Goal: Information Seeking & Learning: Learn about a topic

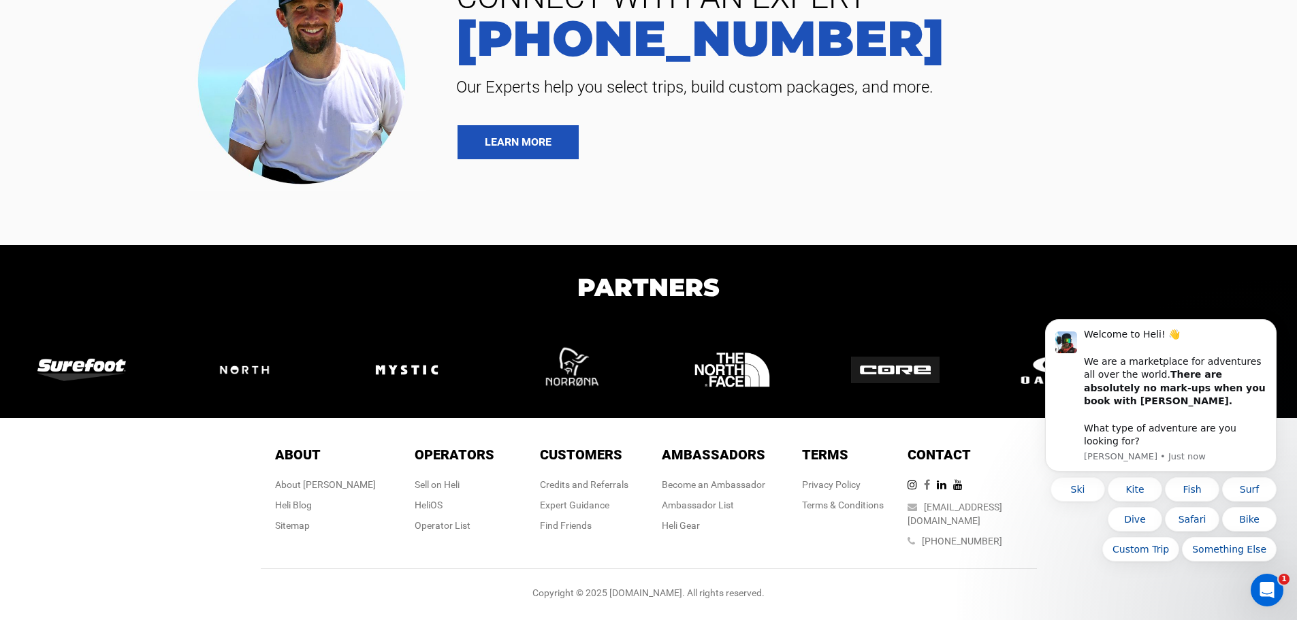
click at [937, 490] on icon at bounding box center [930, 484] width 13 height 11
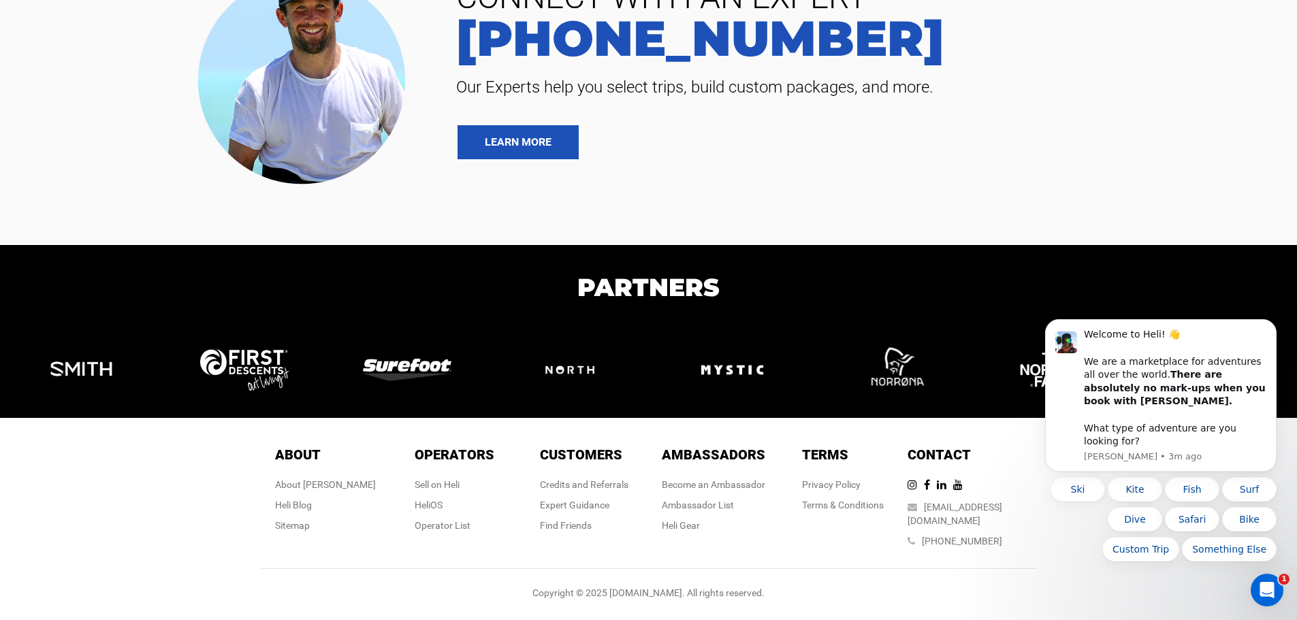
scroll to position [3208, 0]
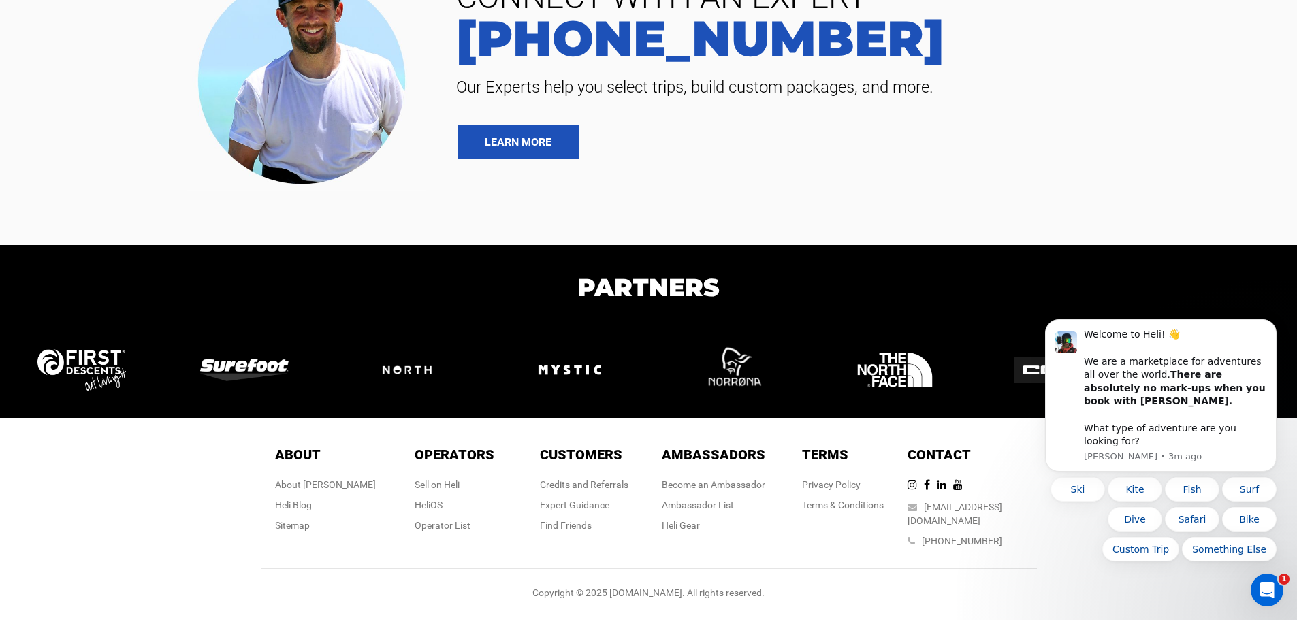
click at [325, 491] on div "About [PERSON_NAME]" at bounding box center [325, 485] width 101 height 14
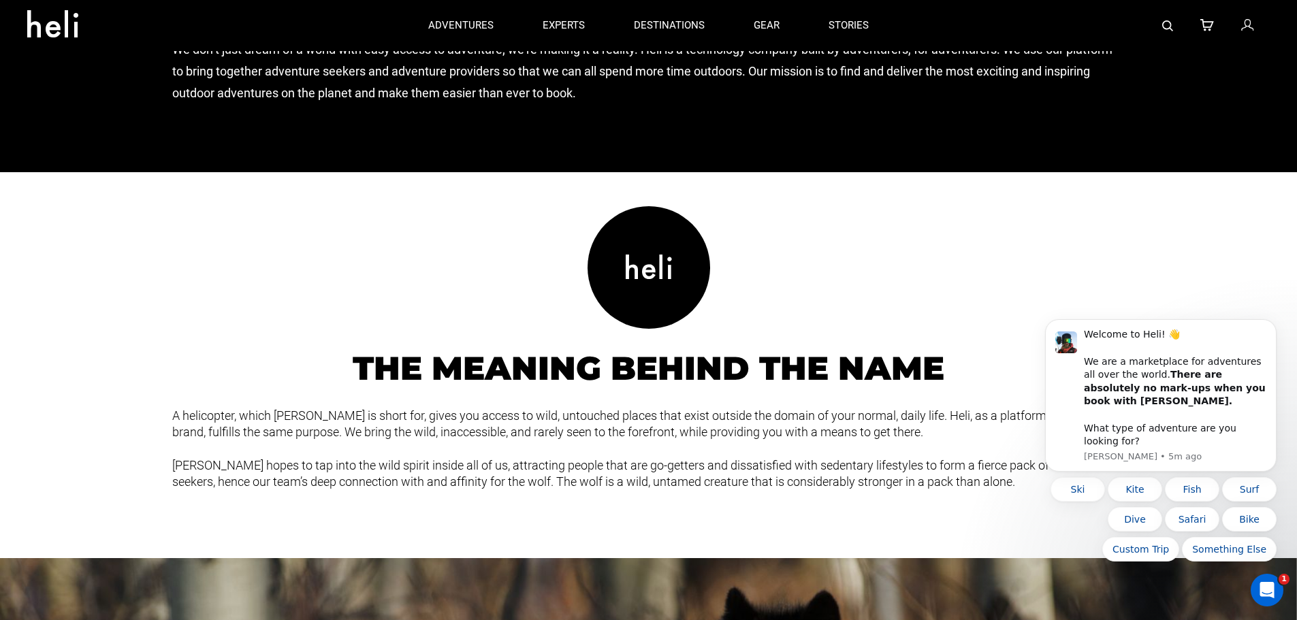
scroll to position [1361, 0]
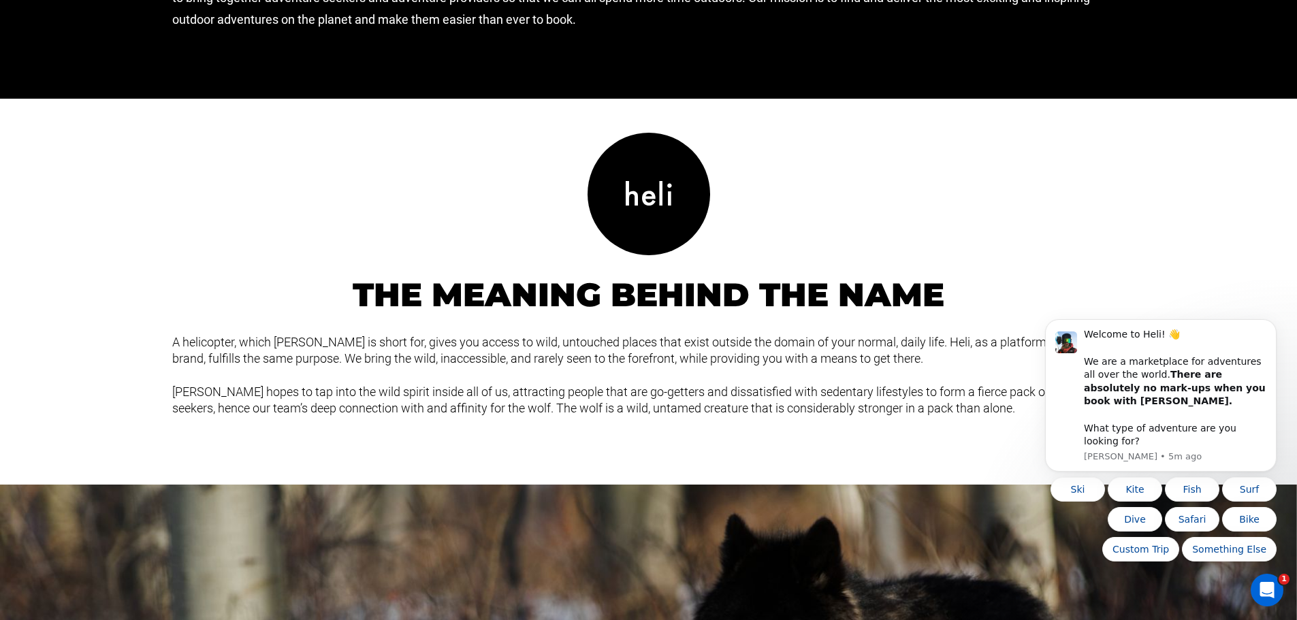
click at [203, 340] on div "A helicopter, which [PERSON_NAME] is short for, gives you access to wild, untou…" at bounding box center [648, 350] width 973 height 33
click at [202, 340] on div "A helicopter, which [PERSON_NAME] is short for, gives you access to wild, untou…" at bounding box center [648, 350] width 973 height 33
copy div "helicopter"
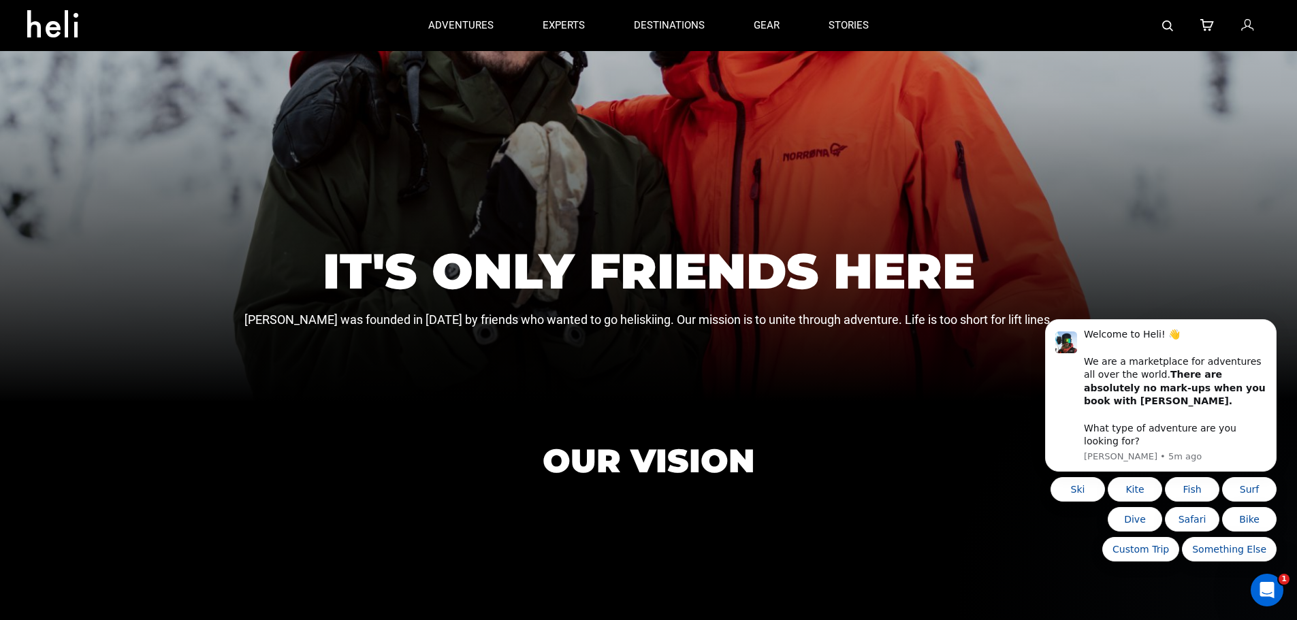
scroll to position [226, 0]
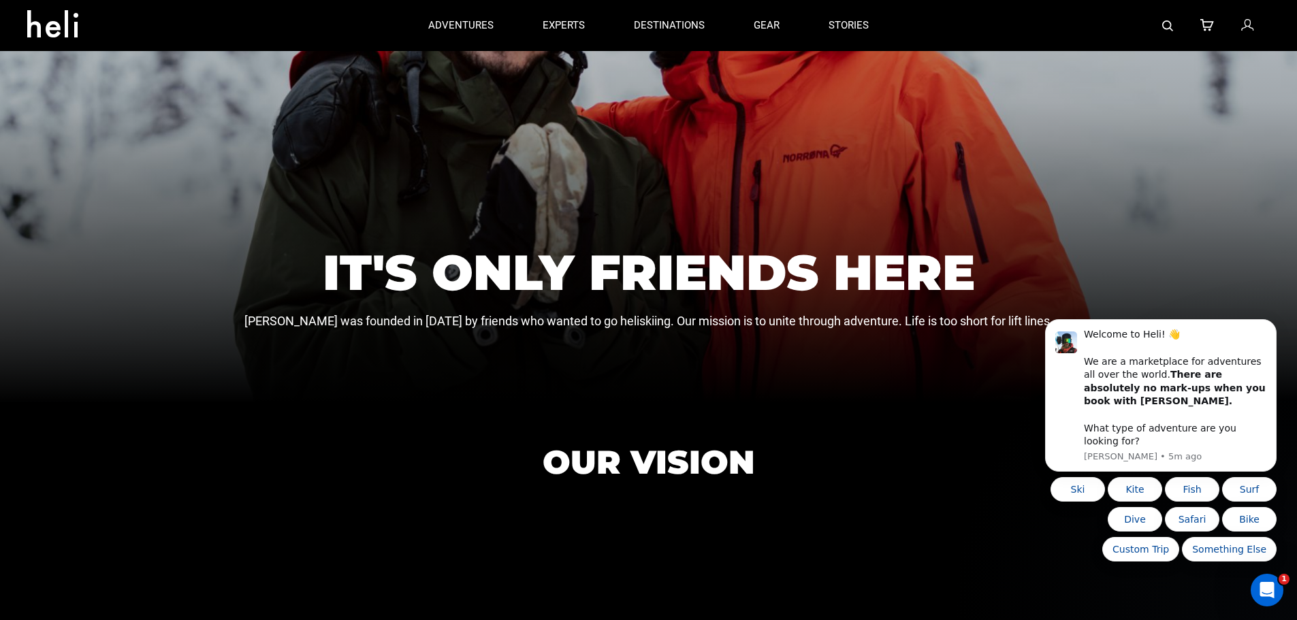
click at [601, 319] on p "[PERSON_NAME] was founded in [DATE] by friends who wanted to go heliskiing. Our…" at bounding box center [648, 321] width 809 height 12
copy p "heliskiing"
